Goal: Information Seeking & Learning: Learn about a topic

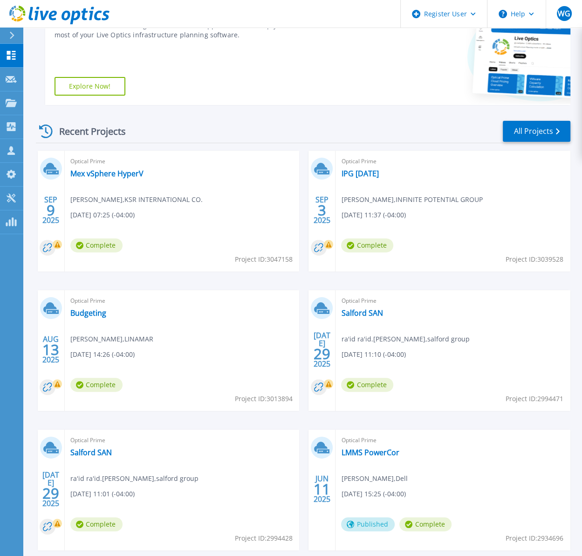
scroll to position [186, 0]
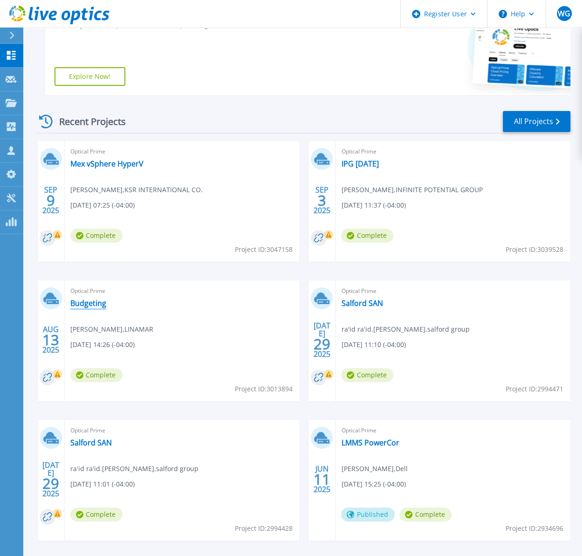
click at [96, 302] on link "Budgeting" at bounding box center [88, 302] width 36 height 9
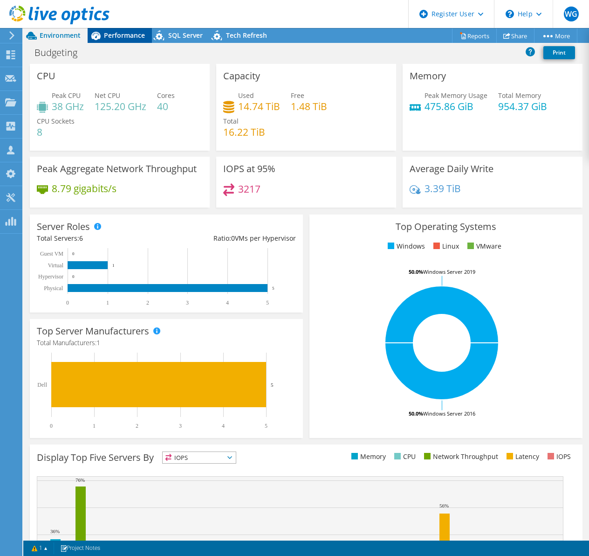
click at [127, 36] on span "Performance" at bounding box center [124, 35] width 41 height 9
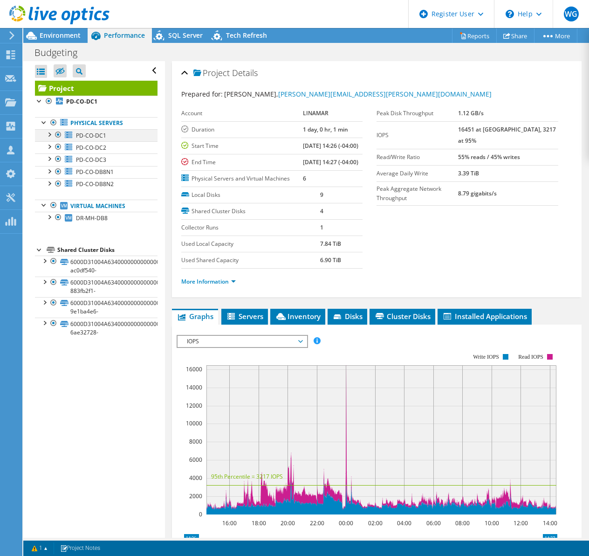
click at [51, 135] on div at bounding box center [48, 133] width 9 height 9
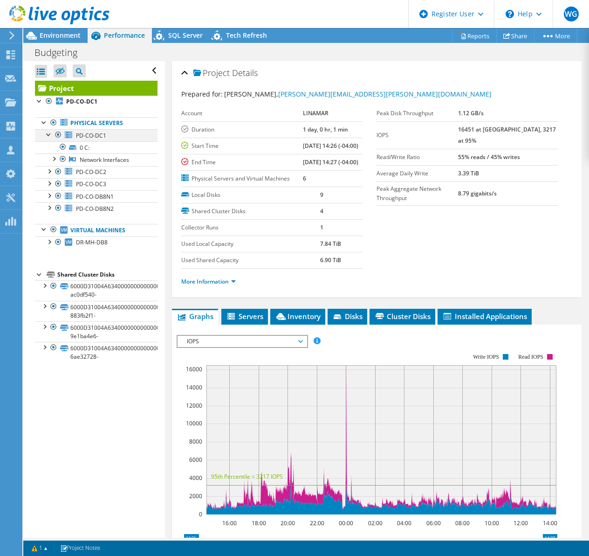
click at [51, 135] on div at bounding box center [48, 133] width 9 height 9
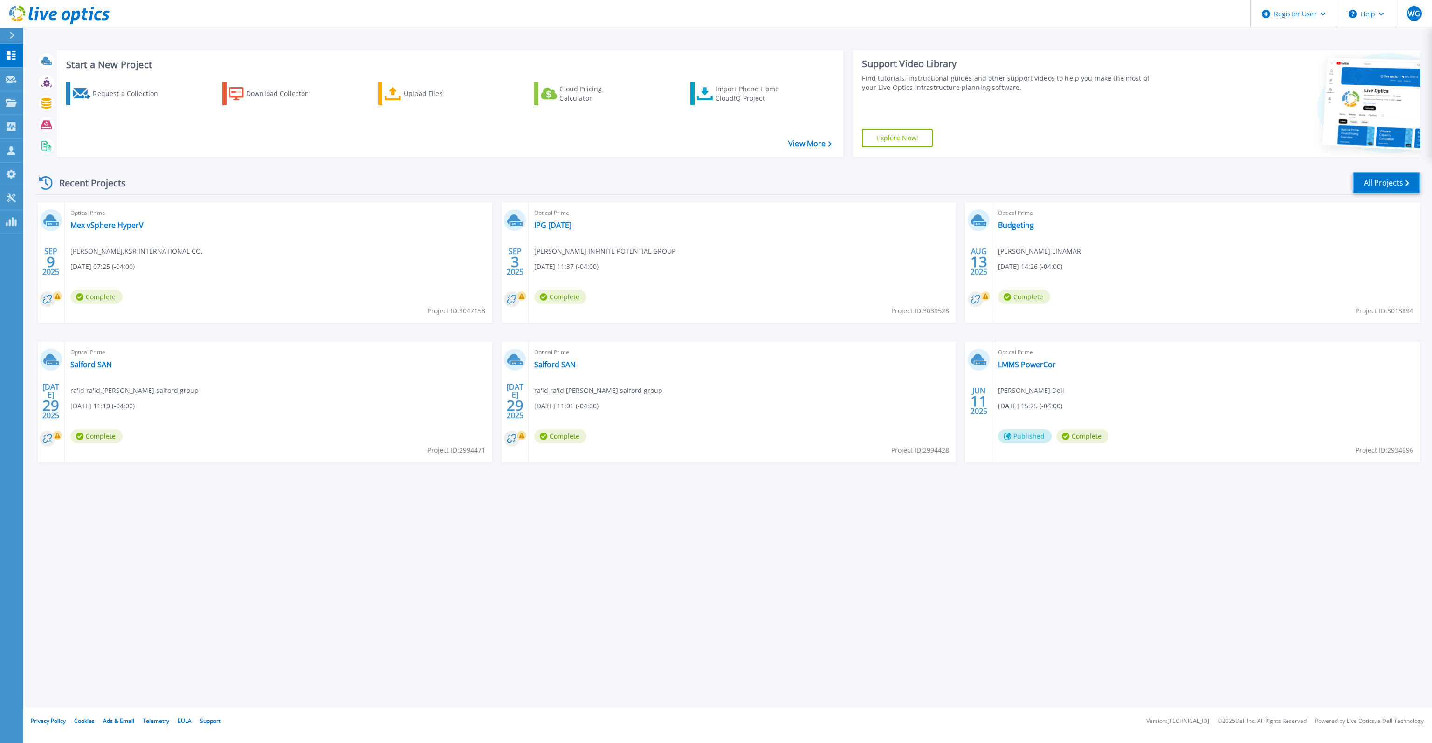
click at [589, 182] on link "All Projects" at bounding box center [1387, 182] width 68 height 21
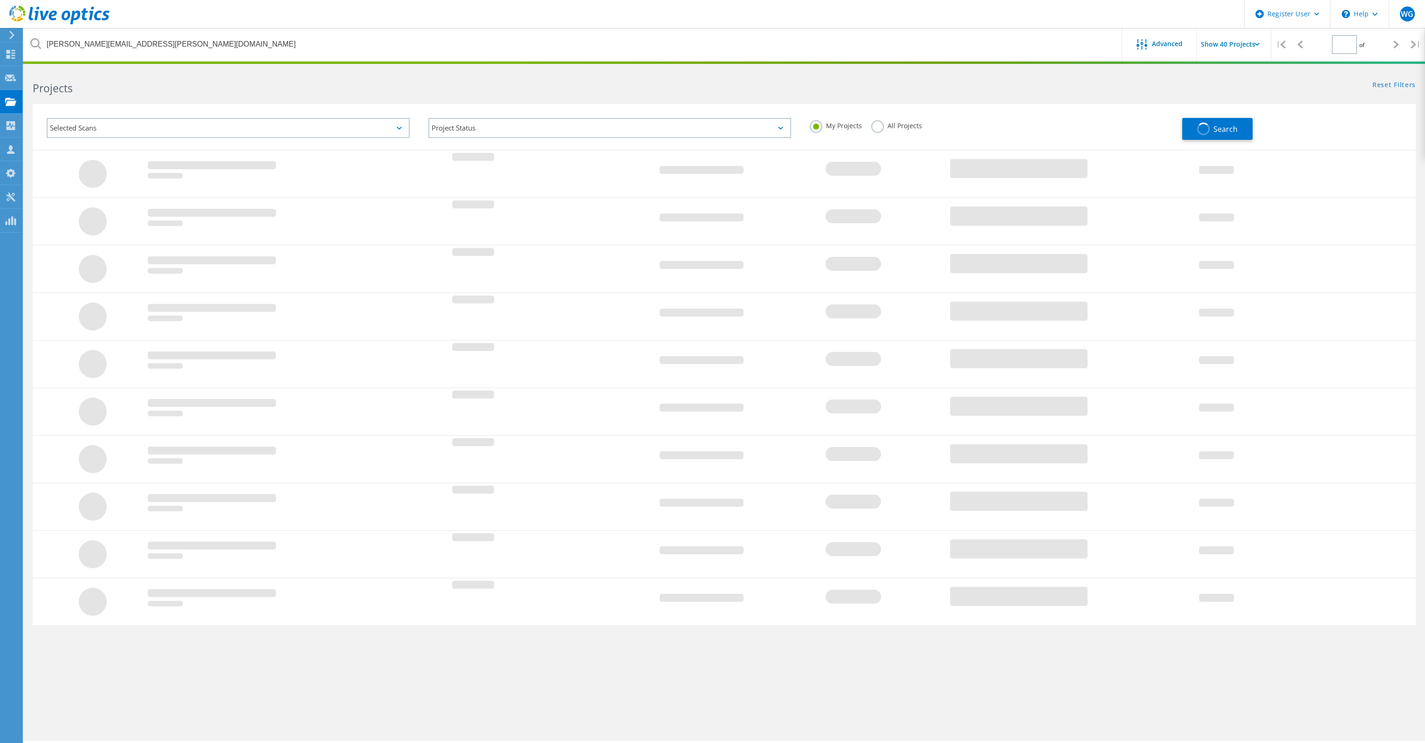
type input "1"
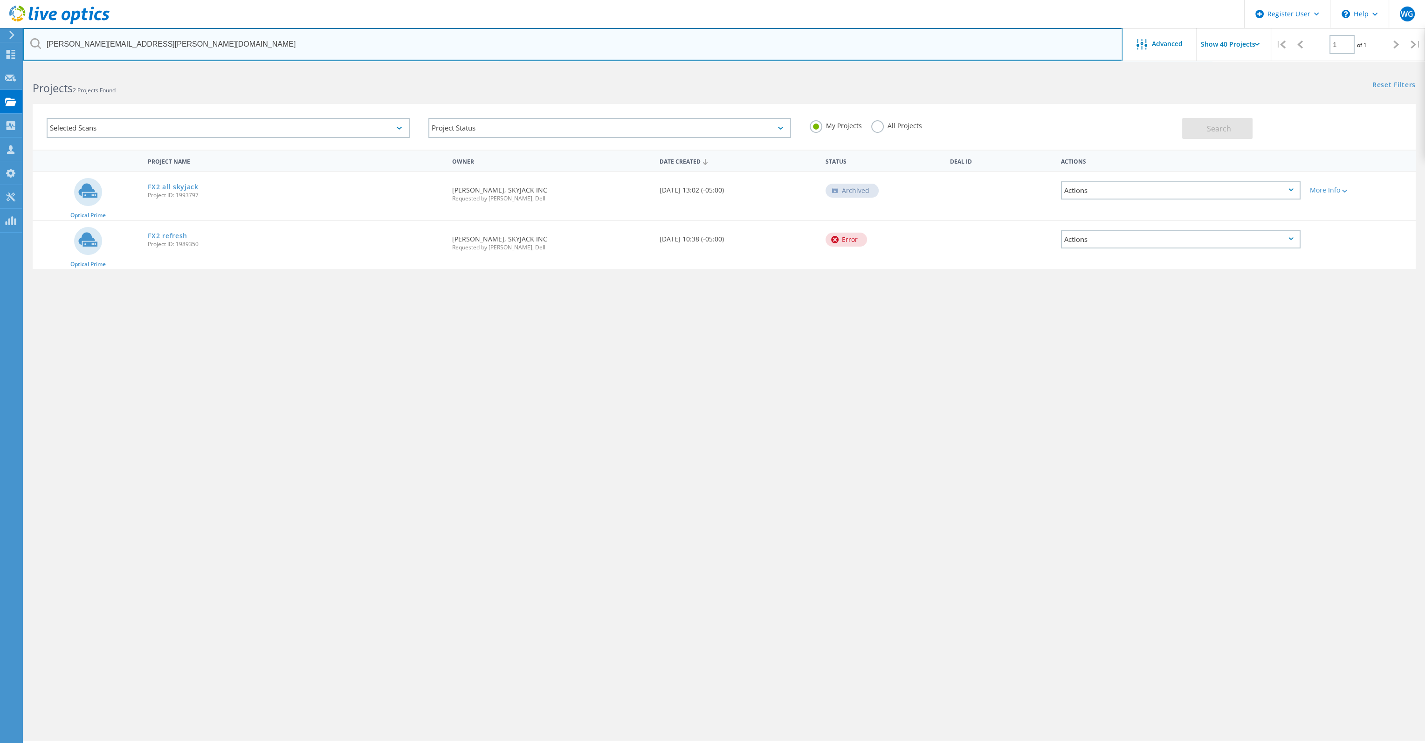
drag, startPoint x: 224, startPoint y: 45, endPoint x: 27, endPoint y: 40, distance: 197.2
click at [28, 41] on input "Ralph.Yorke@skyjack.com" at bounding box center [572, 44] width 1099 height 33
type input "winpak"
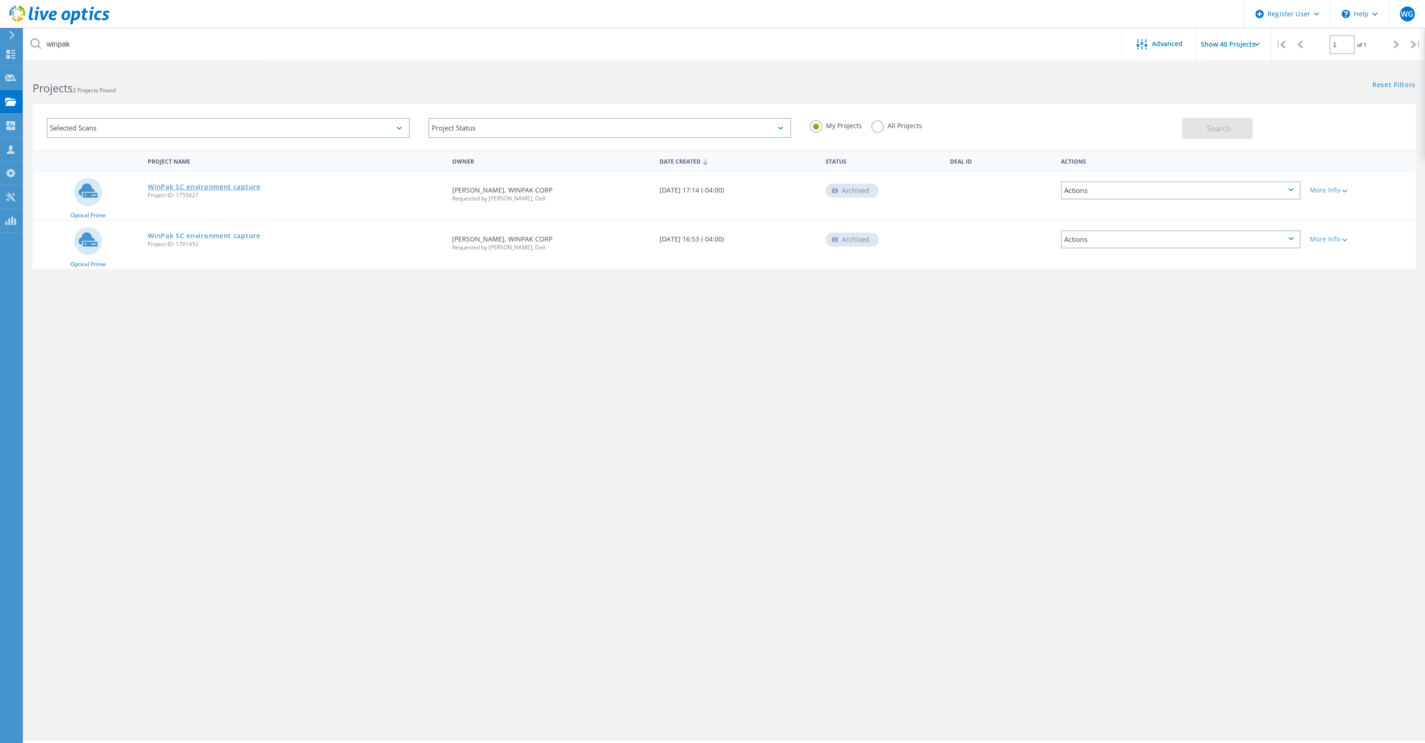
click at [225, 187] on link "WinPak SC environment capture" at bounding box center [204, 187] width 112 height 7
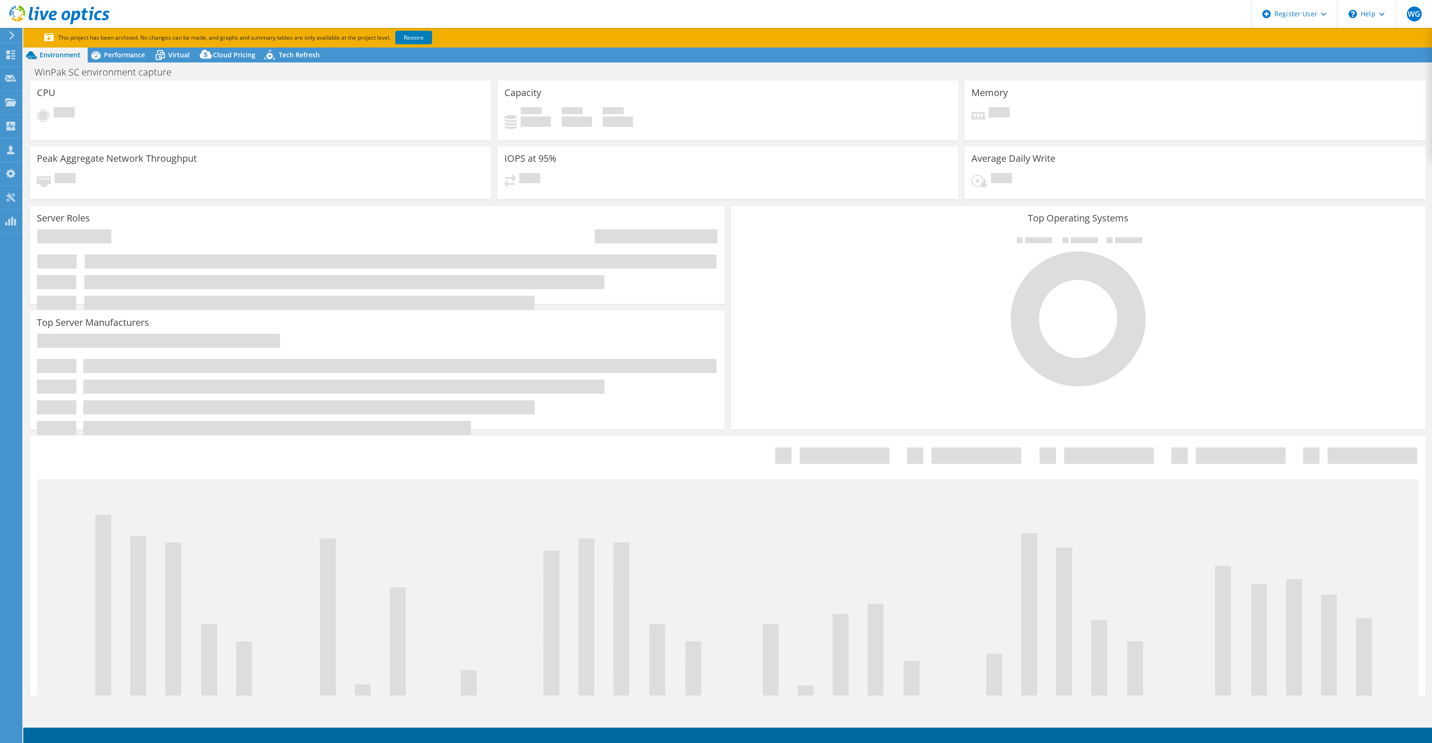
select select "USD"
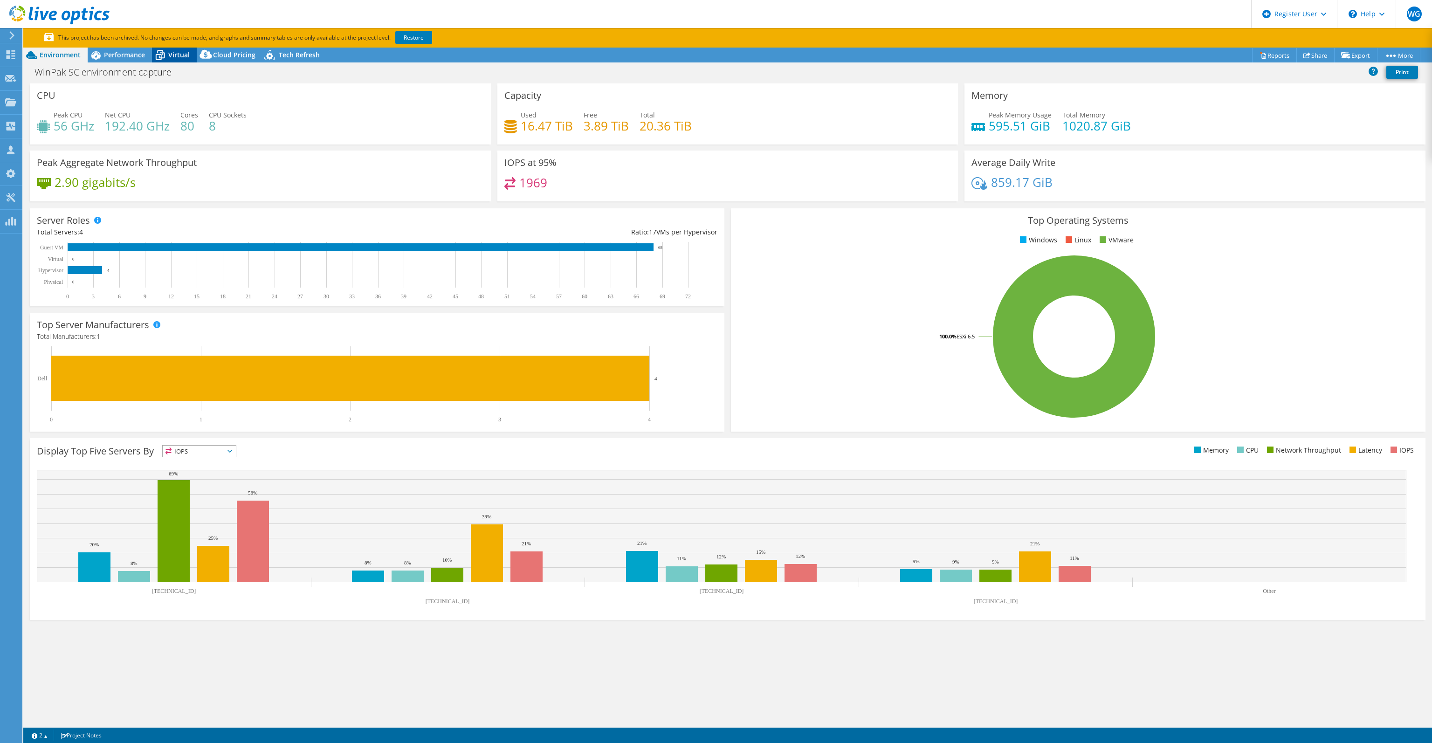
click at [179, 55] on span "Virtual" at bounding box center [178, 54] width 21 height 9
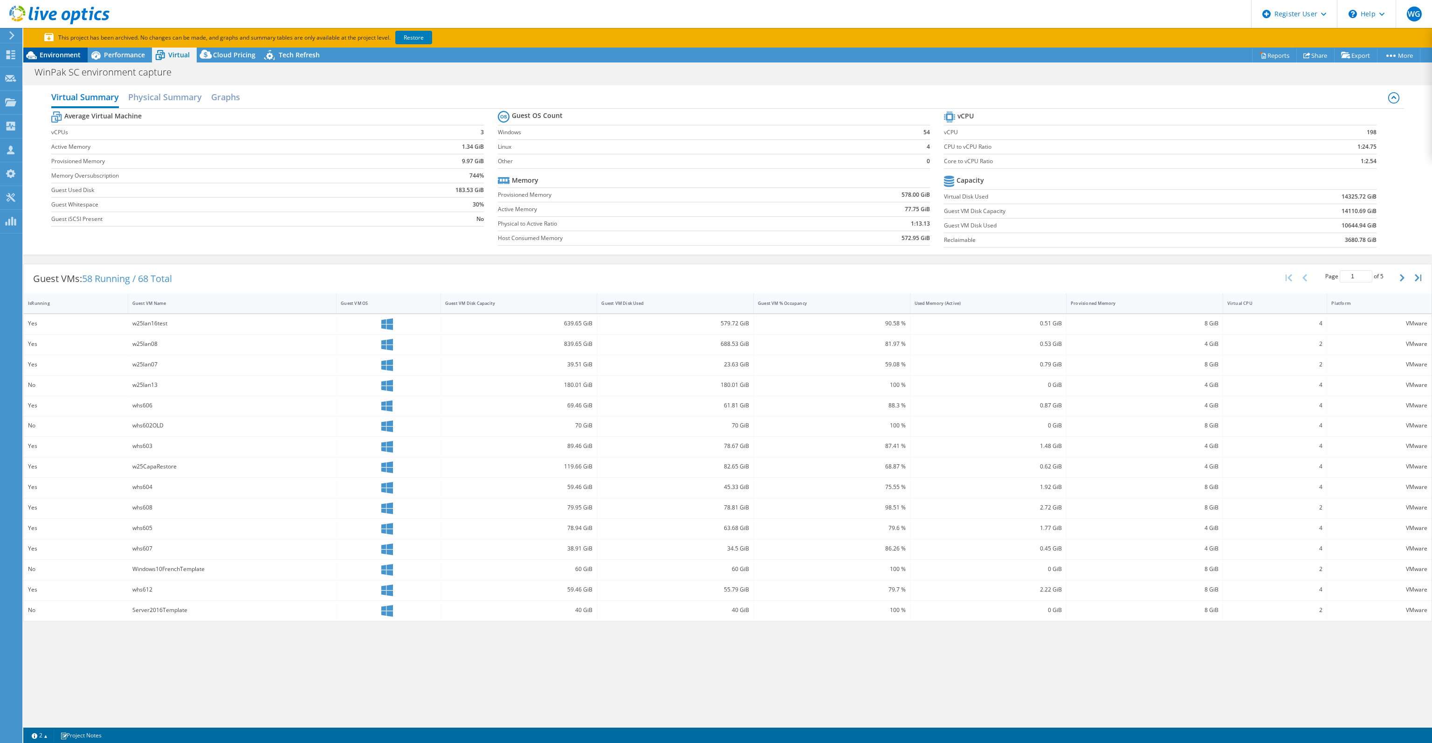
click at [64, 55] on span "Environment" at bounding box center [60, 54] width 41 height 9
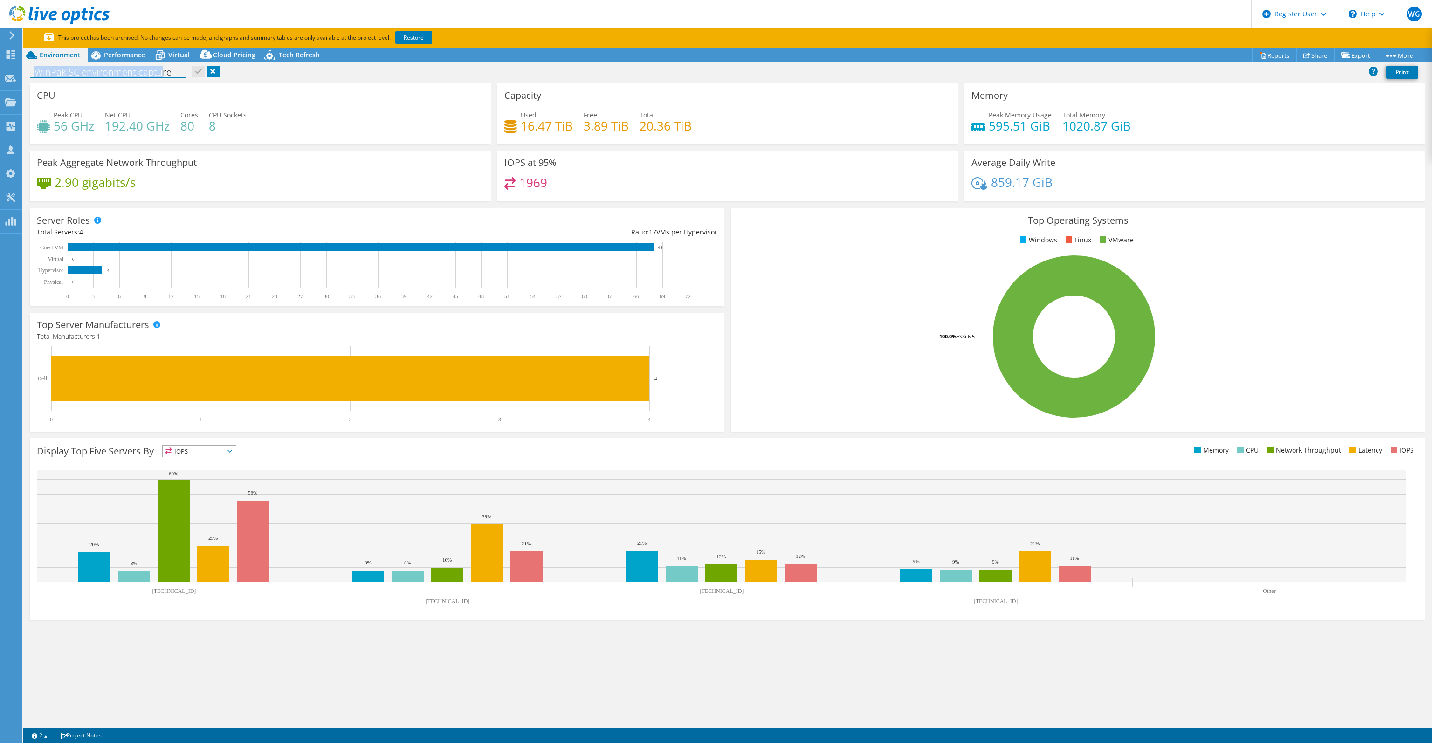
drag, startPoint x: 41, startPoint y: 74, endPoint x: 160, endPoint y: 71, distance: 119.8
click at [160, 71] on h1 "WinPak SC environment capture" at bounding box center [108, 72] width 156 height 10
drag, startPoint x: 570, startPoint y: 126, endPoint x: 643, endPoint y: 129, distance: 72.8
click at [515, 125] on div "Used 16.47 TiB" at bounding box center [538, 120] width 69 height 21
click at [546, 134] on div "Used 16.47 TiB Free 3.89 TiB Total 20.36 TiB" at bounding box center [727, 125] width 447 height 30
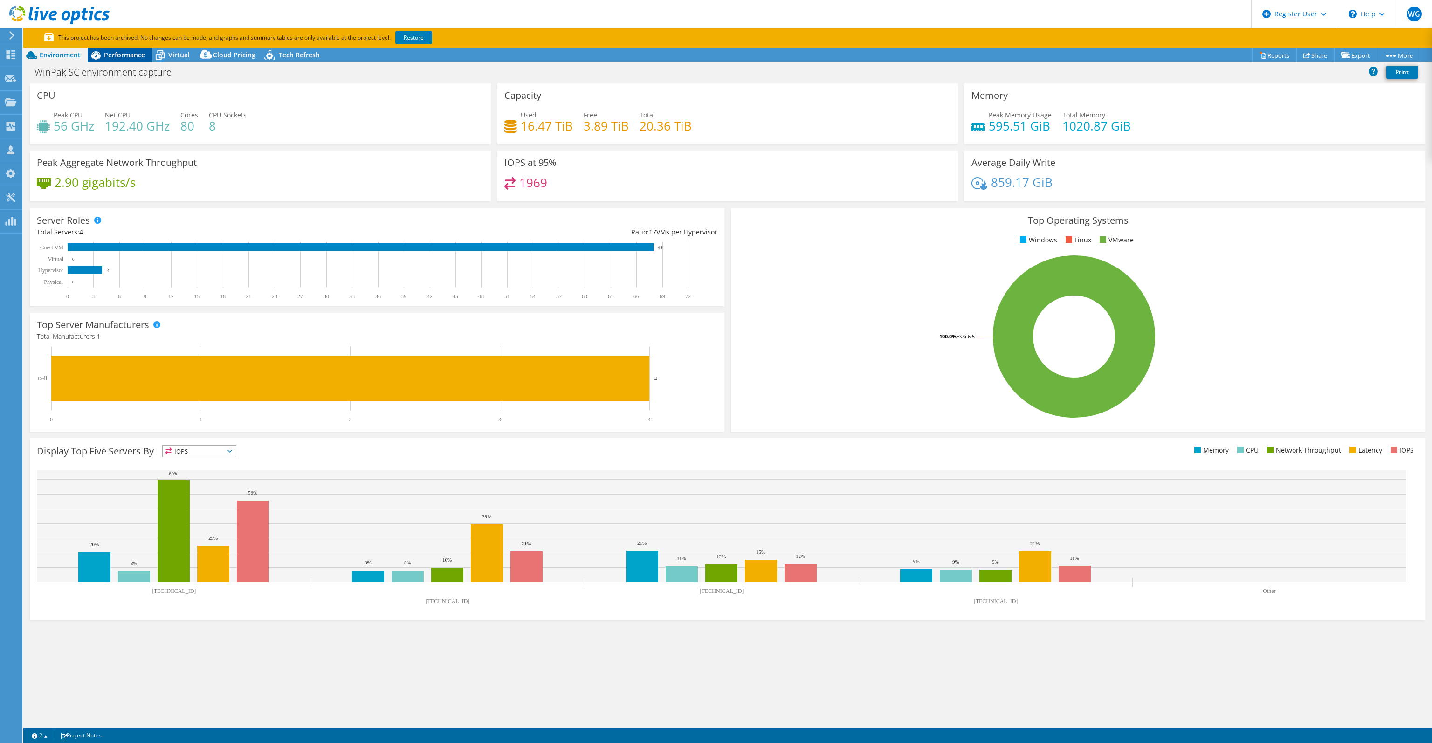
click at [126, 58] on span "Performance" at bounding box center [124, 54] width 41 height 9
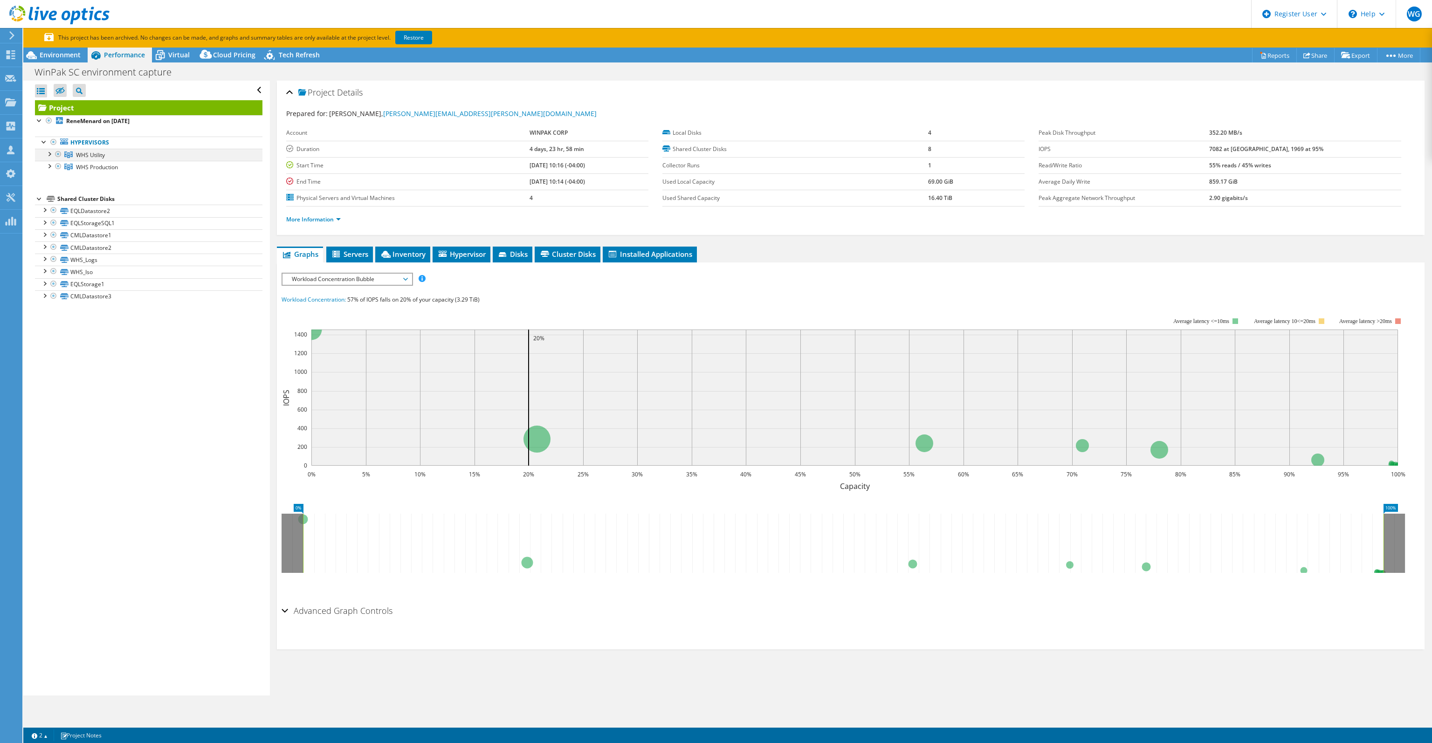
click at [49, 152] on div at bounding box center [48, 153] width 9 height 9
click at [48, 154] on div at bounding box center [48, 153] width 9 height 9
click at [179, 56] on span "Virtual" at bounding box center [178, 54] width 21 height 9
